Goal: Navigation & Orientation: Find specific page/section

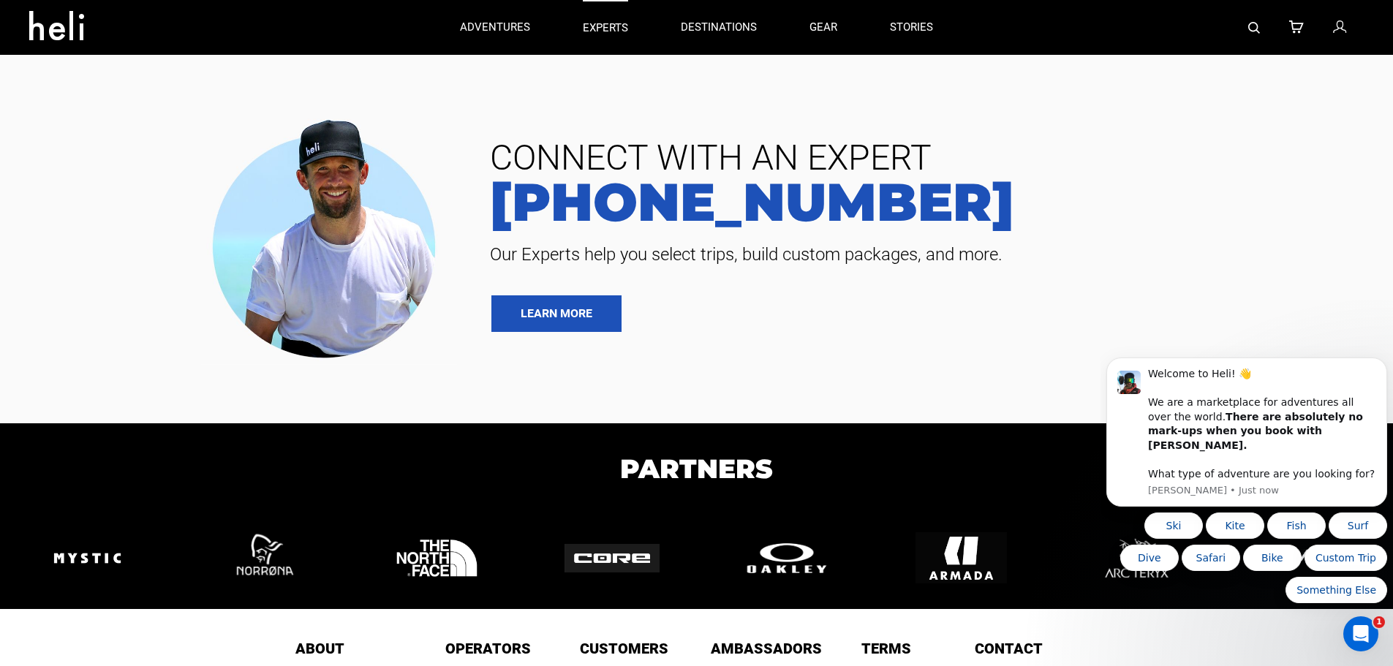
click at [616, 29] on p "experts" at bounding box center [605, 27] width 45 height 15
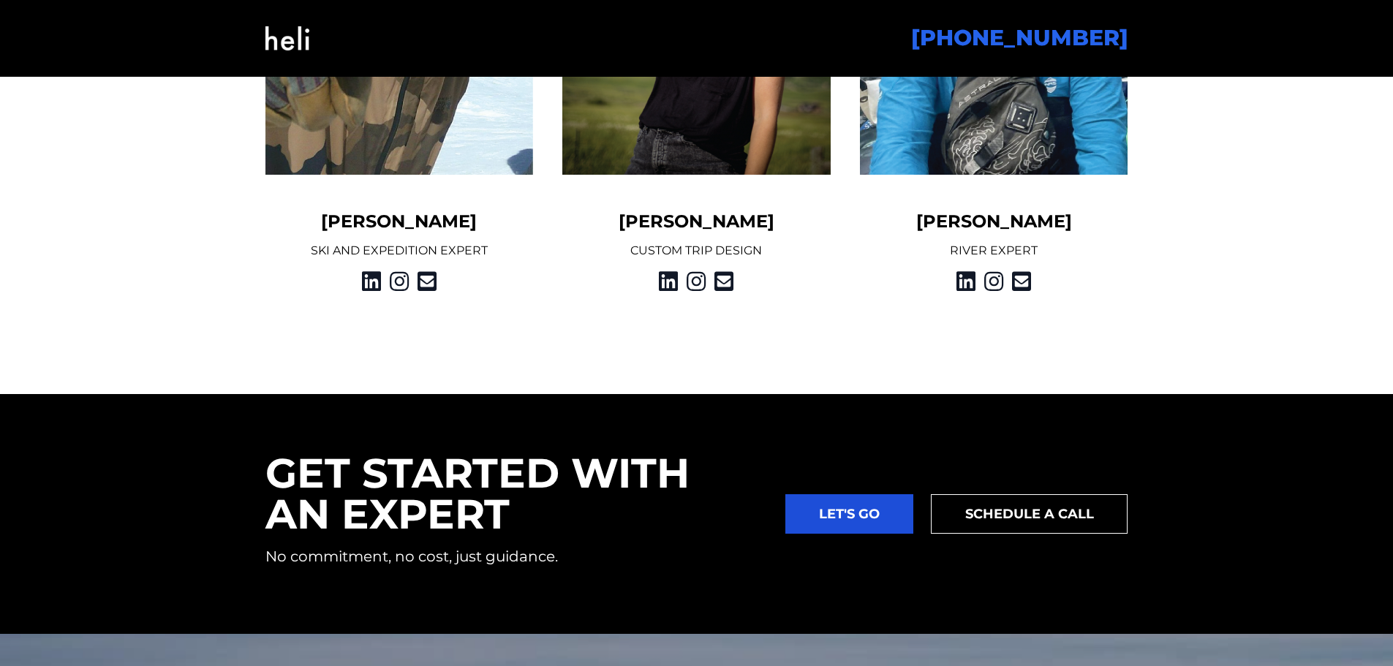
scroll to position [2193, 0]
